Goal: Task Accomplishment & Management: Complete application form

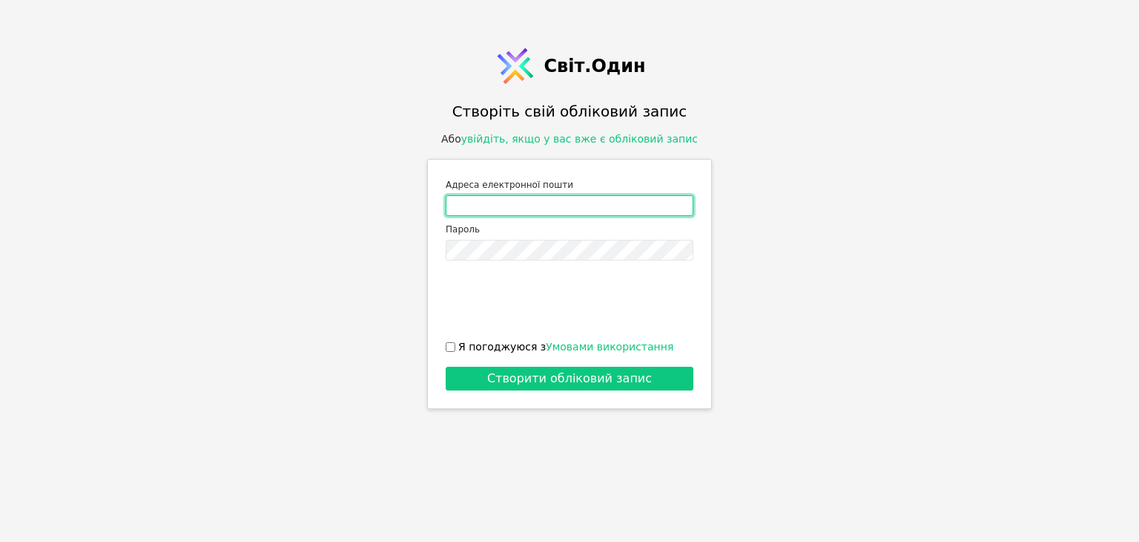
click at [580, 208] on input "Адреса електронної пошти" at bounding box center [570, 205] width 248 height 21
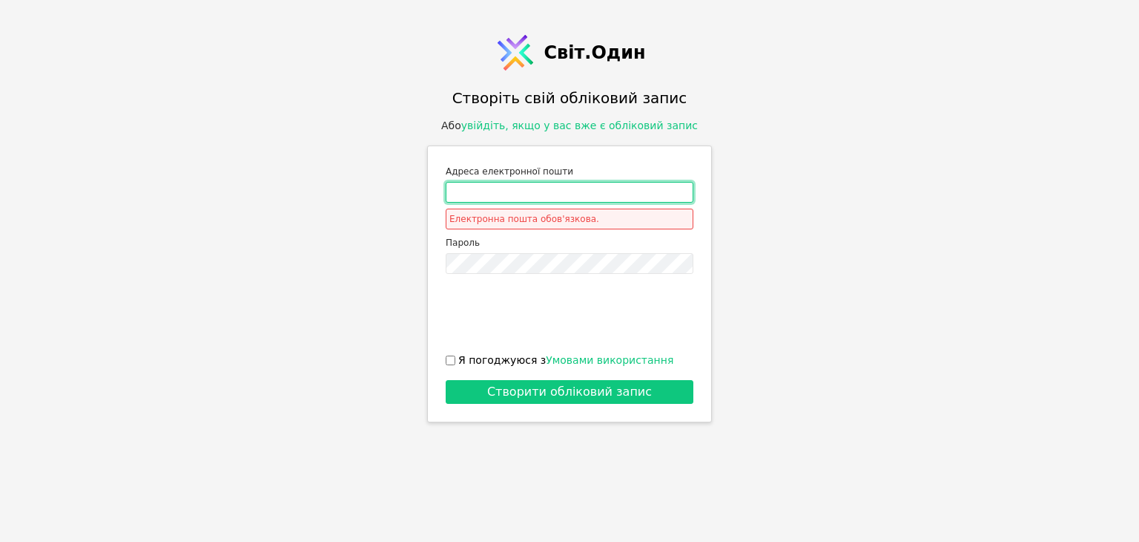
type input "[PERSON_NAME][DOMAIN_NAME][EMAIL_ADDRESS][DOMAIN_NAME]"
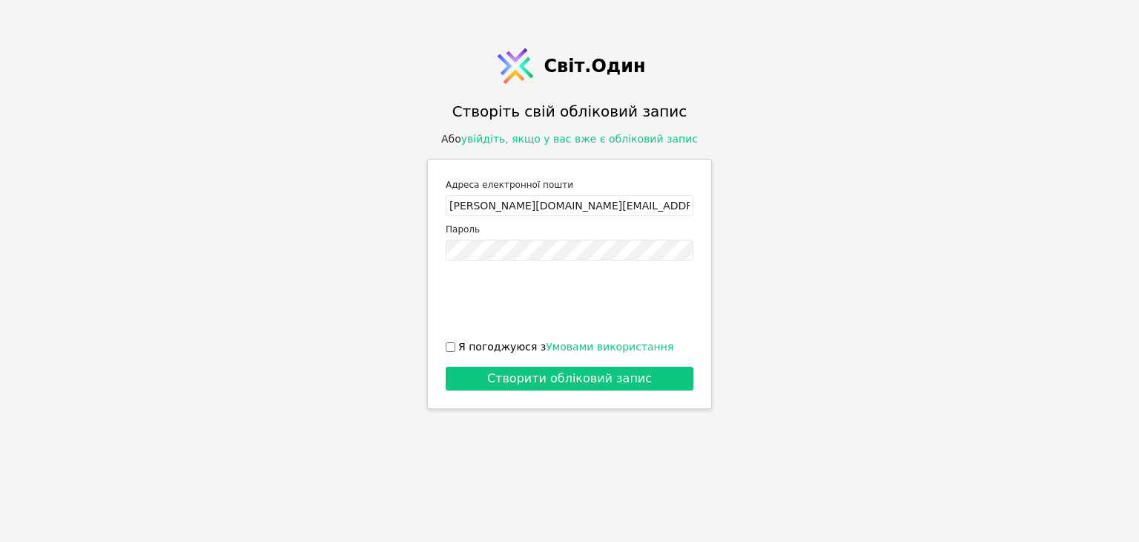
click at [488, 348] on font "Я погоджуюся з" at bounding box center [502, 347] width 88 height 12
click at [455, 348] on input "Я погоджуюся з Умовами використання" at bounding box center [451, 347] width 10 height 10
checkbox input "true"
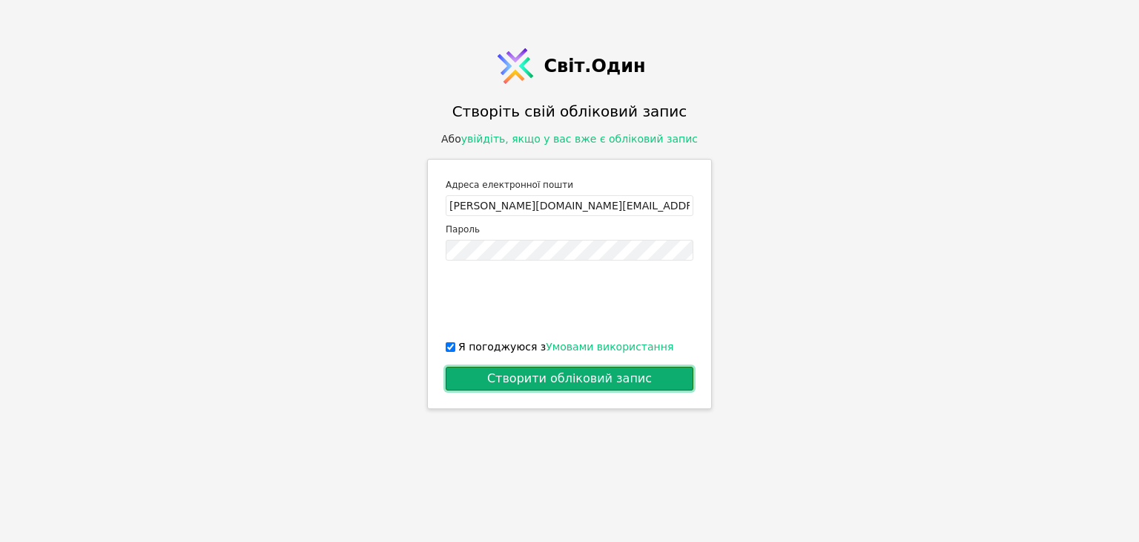
click at [510, 379] on font "Створити обліковий запис" at bounding box center [569, 378] width 165 height 14
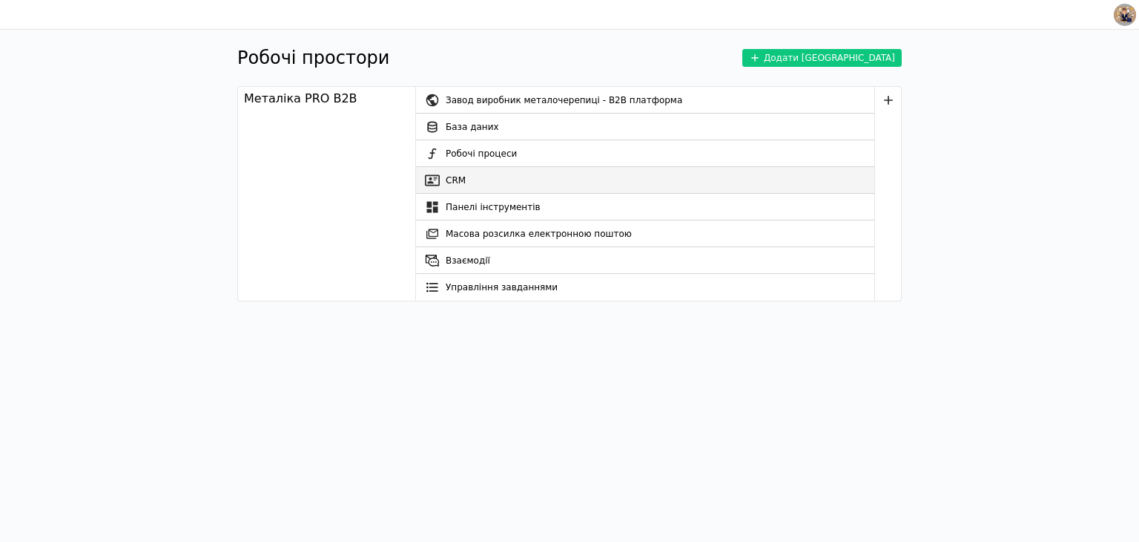
click at [487, 176] on link "CRM" at bounding box center [645, 180] width 458 height 27
